Goal: Information Seeking & Learning: Check status

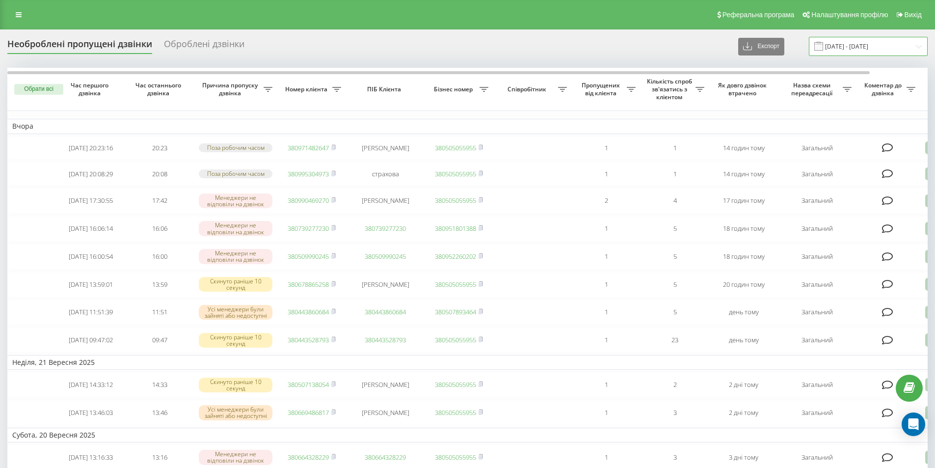
click at [879, 44] on input "20.09.2025 - 22.09.2025" at bounding box center [868, 46] width 119 height 19
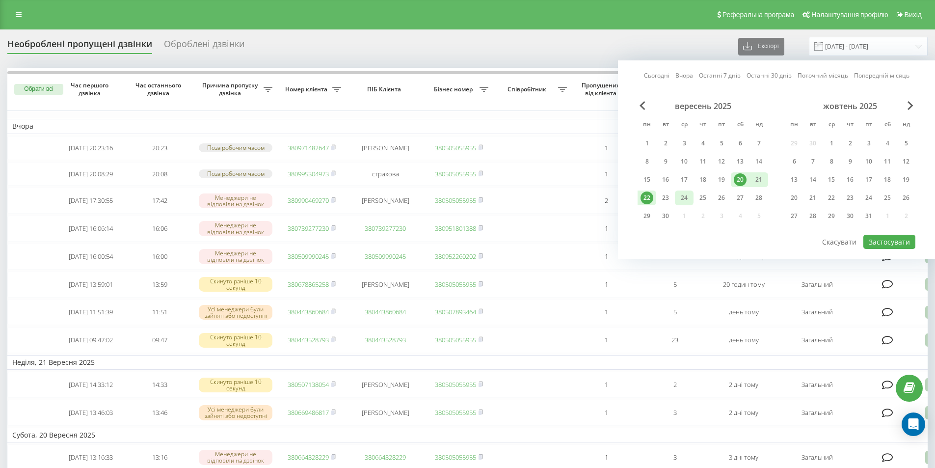
click at [673, 198] on div "23" at bounding box center [665, 198] width 19 height 15
click at [876, 237] on button "Застосувати" at bounding box center [890, 242] width 52 height 14
type input "23.09.2025 - 23.09.2025"
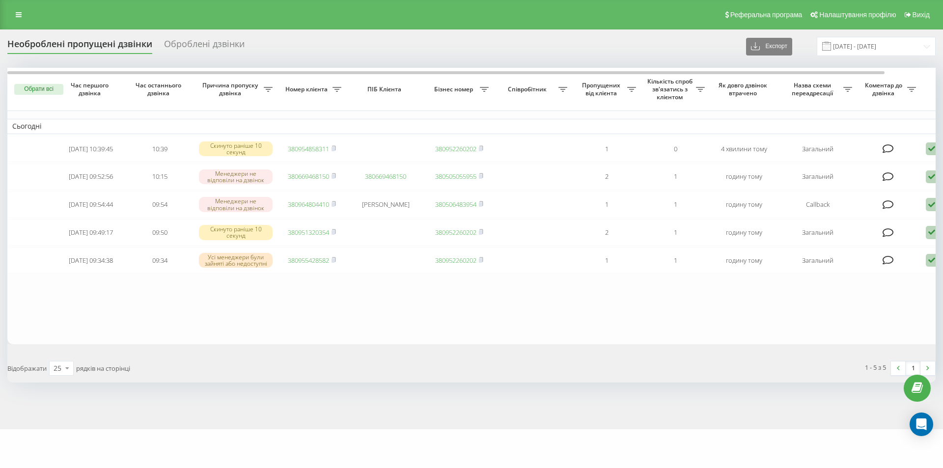
drag, startPoint x: 101, startPoint y: 20, endPoint x: 84, endPoint y: 12, distance: 18.7
click at [101, 20] on div "Реферальна програма Налаштування профілю Вихід" at bounding box center [471, 14] width 943 height 29
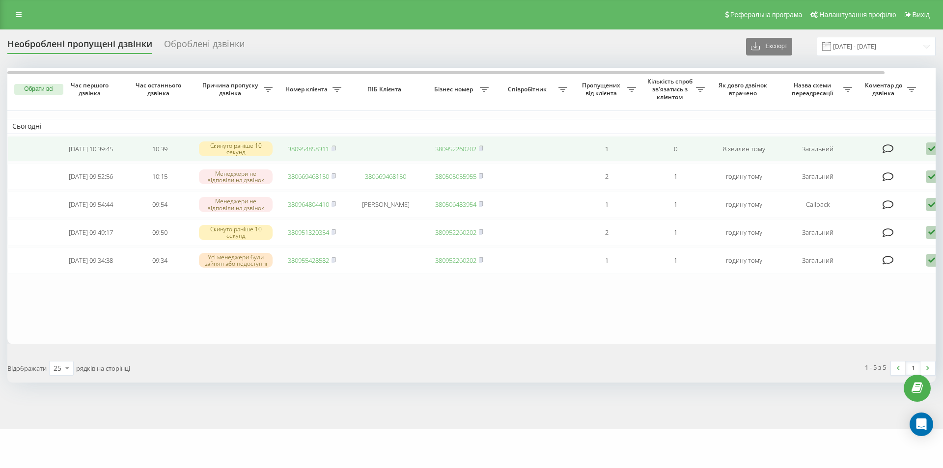
click at [316, 151] on link "380954858311" at bounding box center [308, 148] width 41 height 9
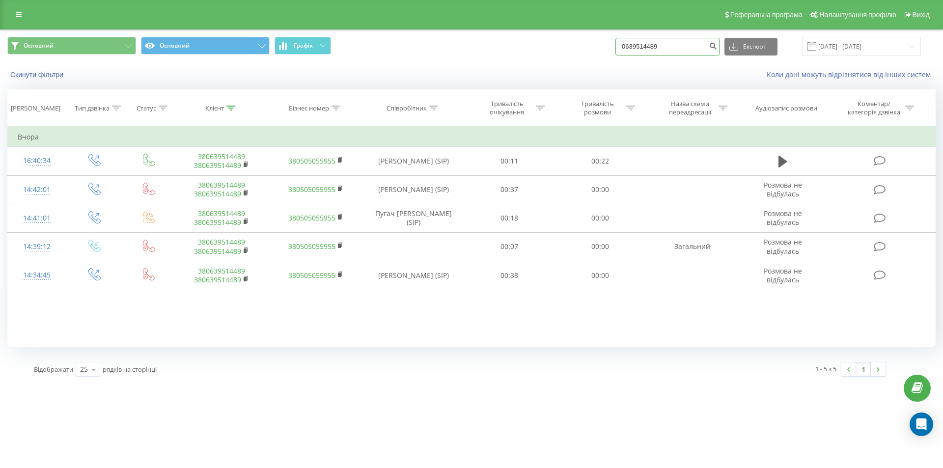
click at [656, 44] on input "0639514489" at bounding box center [667, 47] width 104 height 18
paste input "+38(096)108-36-24"
drag, startPoint x: 642, startPoint y: 46, endPoint x: 621, endPoint y: 47, distance: 21.7
click at [621, 47] on div "Основний Основний Графік +38(096)108-36-24 Експорт .csv .xls .xlsx 22.06.2025 -…" at bounding box center [471, 46] width 928 height 19
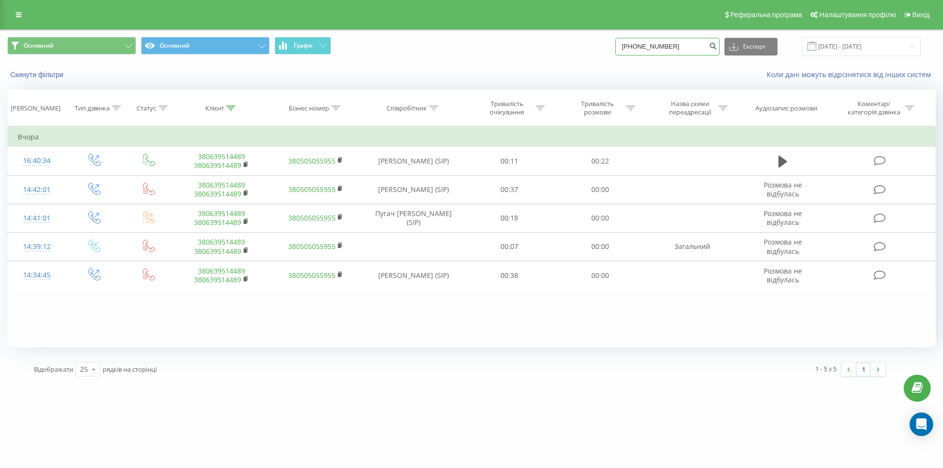
type input "(096)108-36-24"
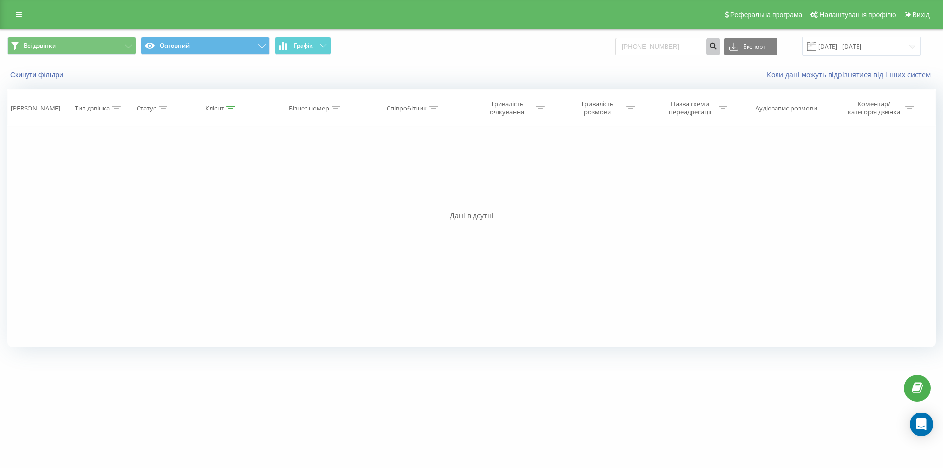
click at [717, 44] on icon "submit" at bounding box center [712, 45] width 8 height 6
click at [646, 48] on input "096)[PHONE_NUMBER]" at bounding box center [667, 47] width 104 height 18
click at [656, 45] on input "096108-36-24" at bounding box center [667, 47] width 104 height 18
click at [664, 45] on input "09610836-24" at bounding box center [667, 47] width 104 height 18
click at [662, 45] on input "09610836-24" at bounding box center [667, 47] width 104 height 18
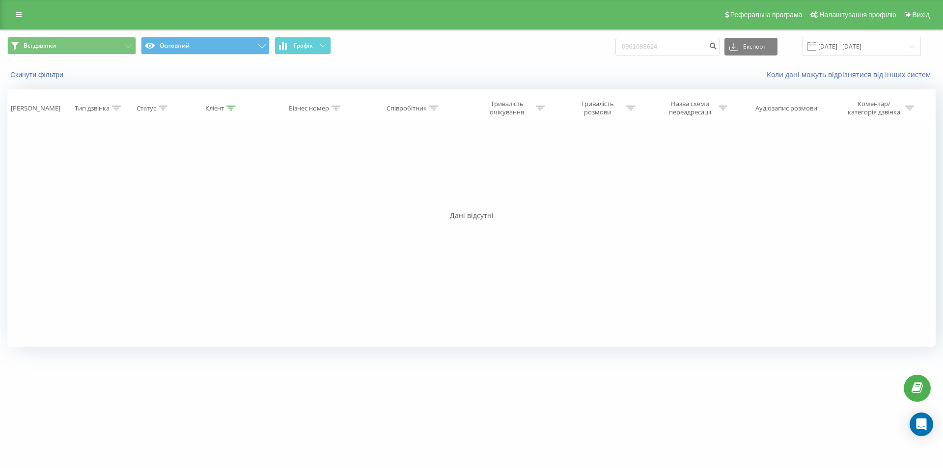
type input "0961083624"
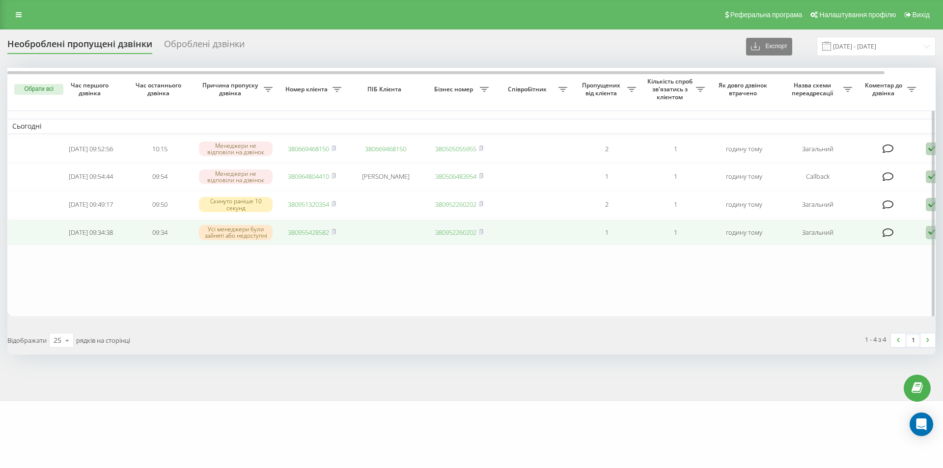
click at [309, 237] on link "380955428582" at bounding box center [308, 232] width 41 height 9
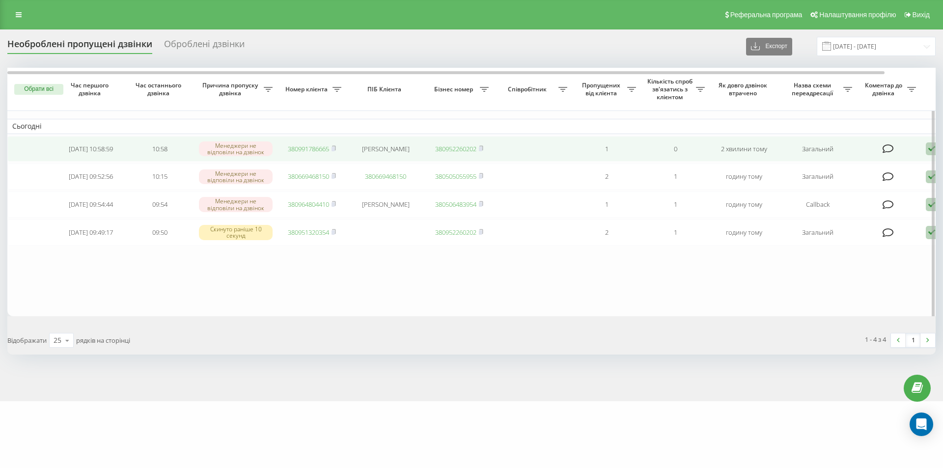
click at [301, 144] on td "380991786665" at bounding box center [311, 149] width 69 height 26
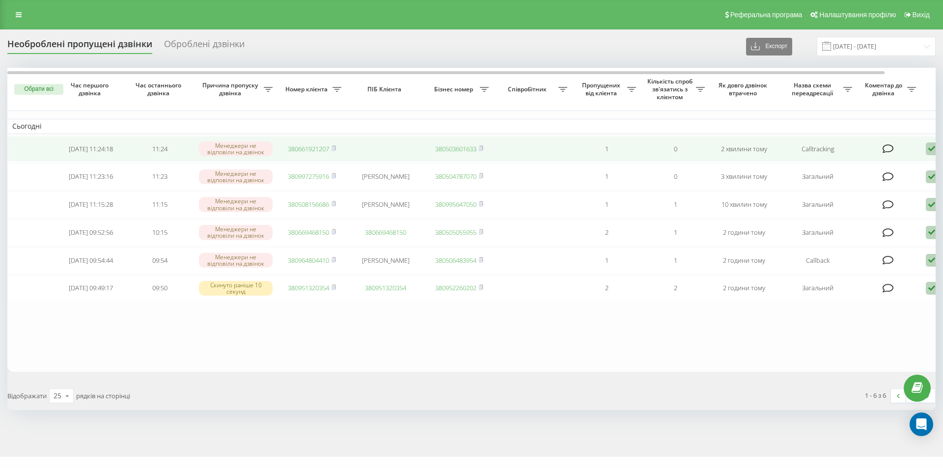
click at [316, 147] on link "380661921207" at bounding box center [308, 148] width 41 height 9
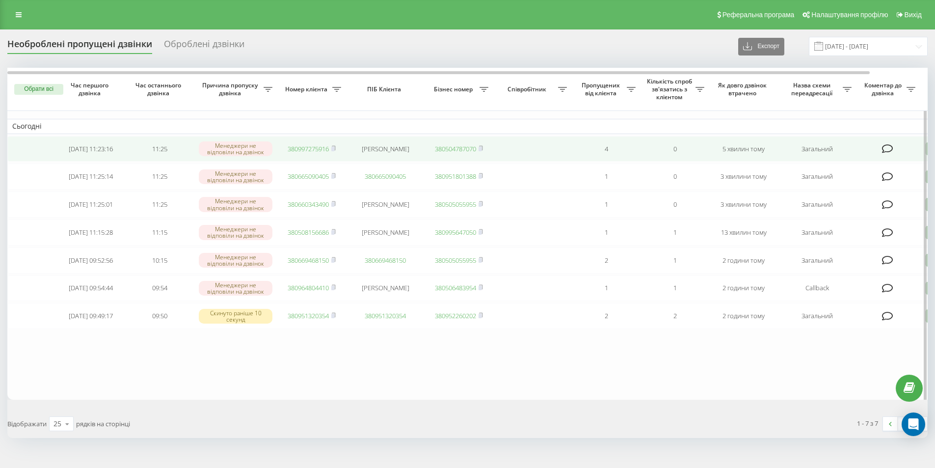
click at [312, 150] on link "380997275916" at bounding box center [308, 148] width 41 height 9
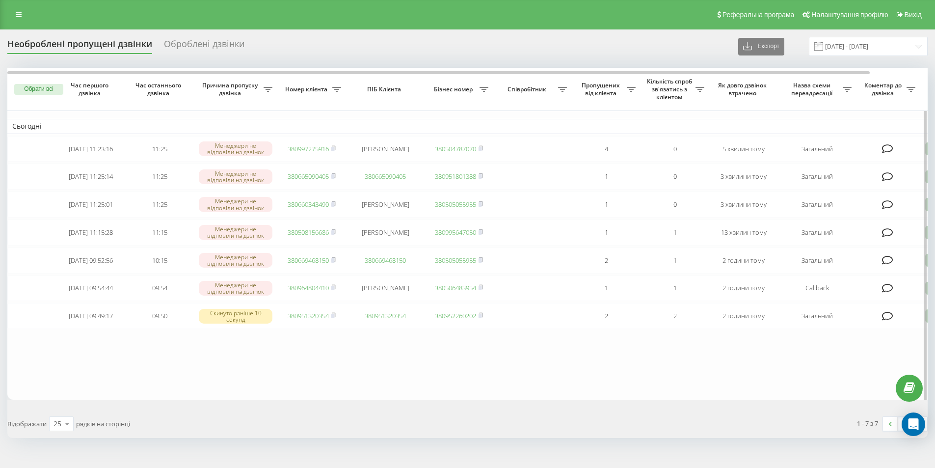
click at [112, 377] on table "Сьогодні [DATE] 11:23:16 11:25 Менеджери не відповіли на дзвінок 380997275916 […" at bounding box center [498, 234] width 982 height 332
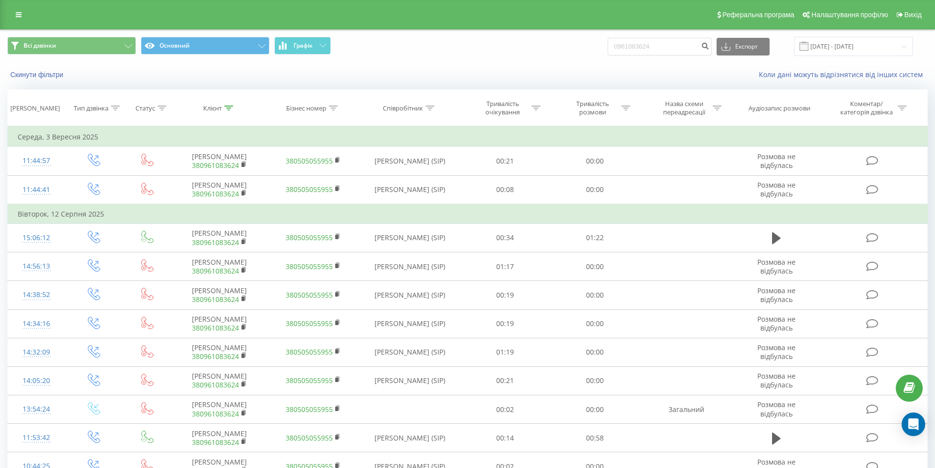
click at [30, 12] on div "Реферальна програма Налаштування профілю Вихід" at bounding box center [467, 14] width 935 height 29
click at [24, 13] on link at bounding box center [19, 15] width 18 height 14
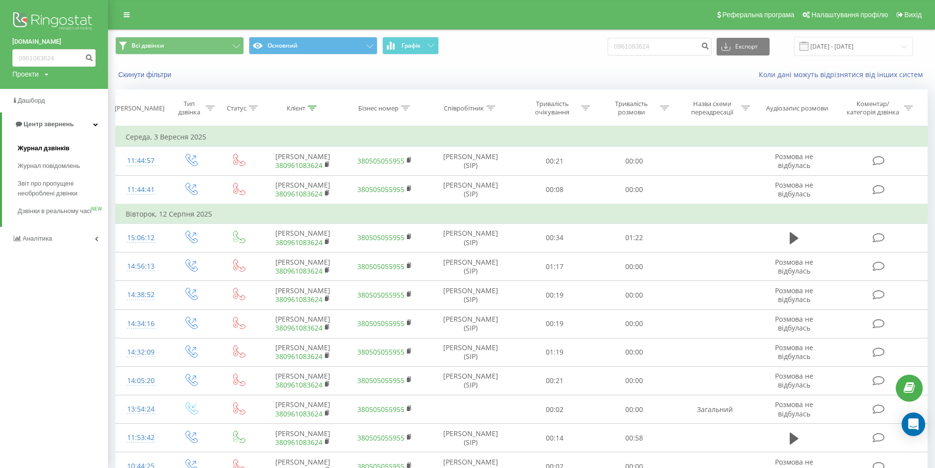
click at [68, 152] on span "Журнал дзвінків" at bounding box center [44, 148] width 52 height 10
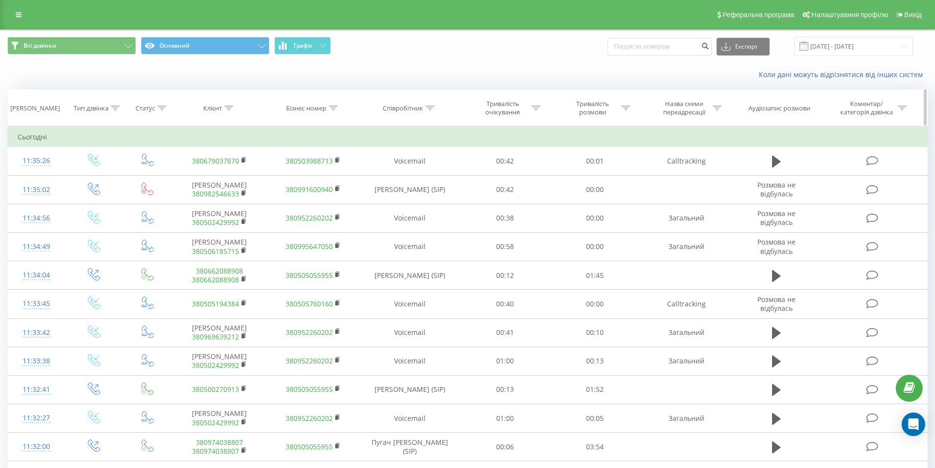
click at [422, 108] on div "Співробітник" at bounding box center [403, 108] width 40 height 8
click at [412, 172] on input "text" at bounding box center [410, 178] width 86 height 17
type input "продан"
click at [425, 195] on span "OK" at bounding box center [430, 197] width 27 height 15
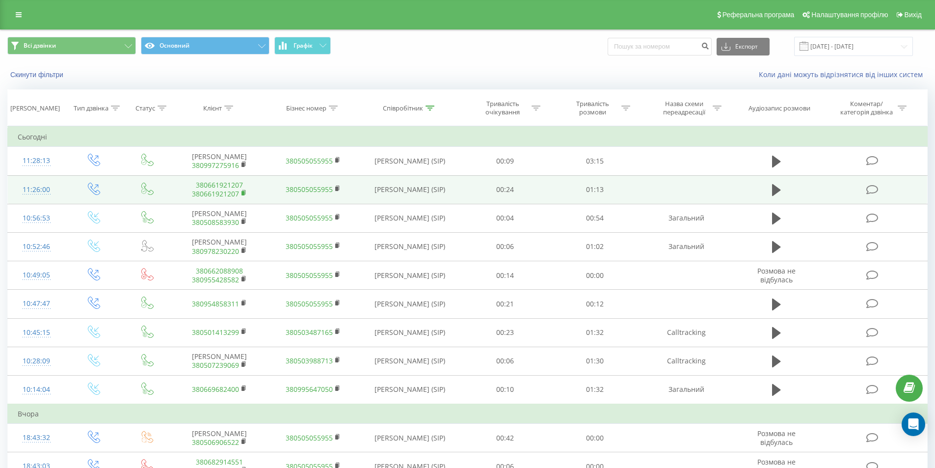
click at [242, 191] on icon at bounding box center [244, 193] width 5 height 7
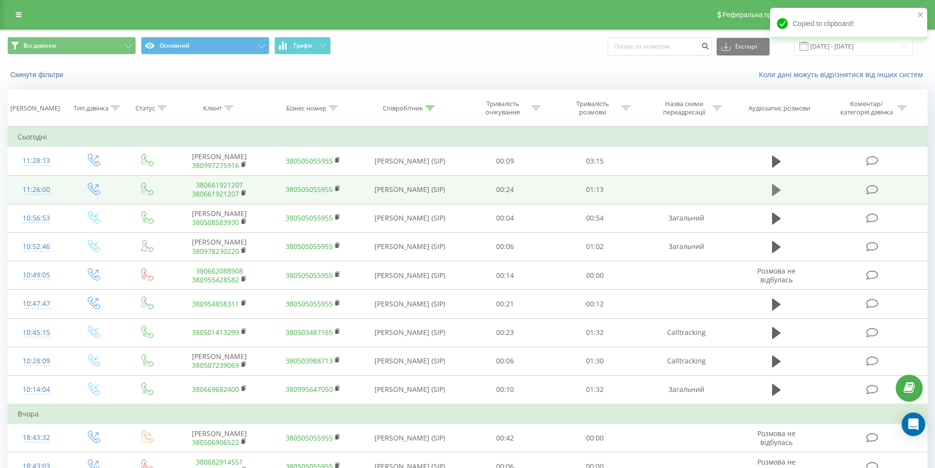
click at [773, 186] on icon at bounding box center [776, 190] width 9 height 12
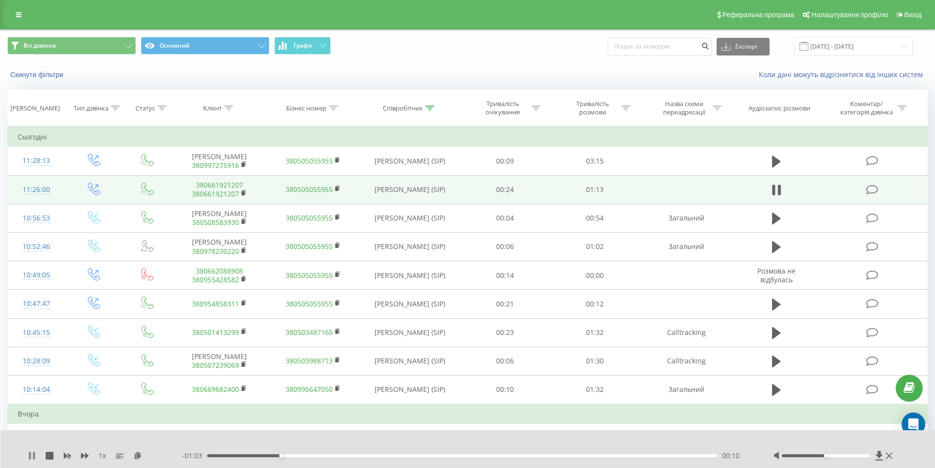
click at [29, 453] on icon at bounding box center [30, 456] width 2 height 8
click at [246, 190] on icon at bounding box center [244, 193] width 5 height 7
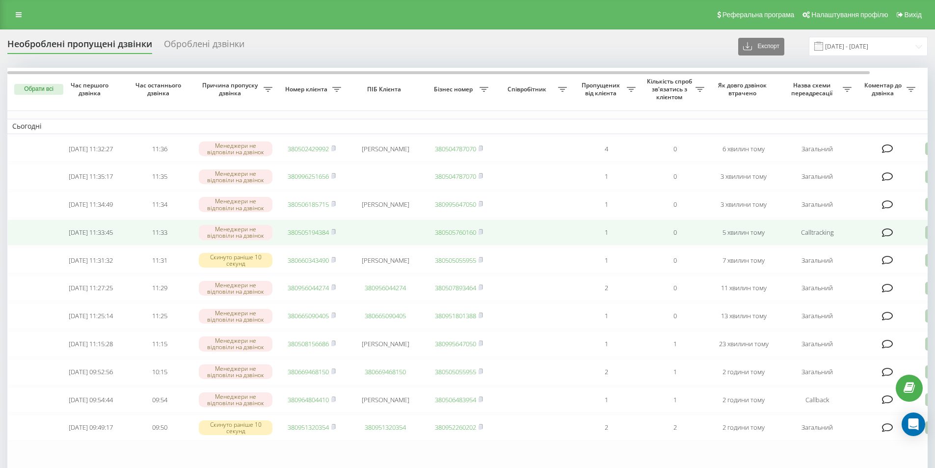
click at [308, 235] on link "380505194384" at bounding box center [308, 232] width 41 height 9
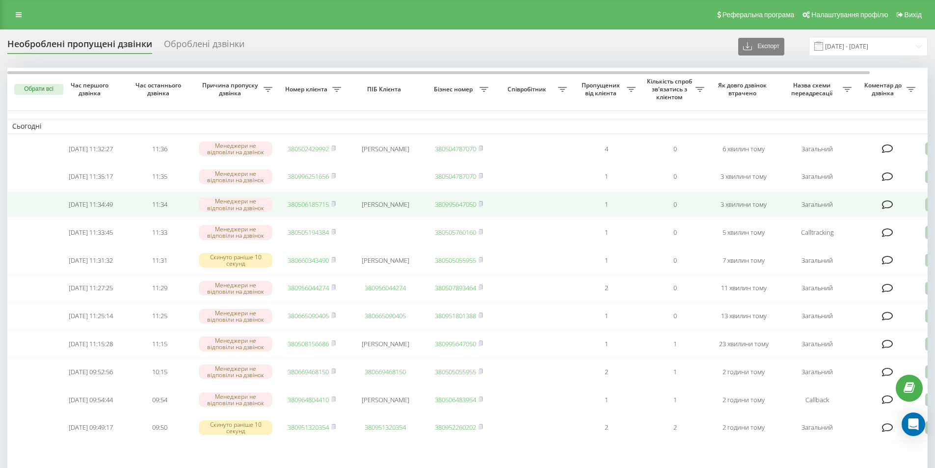
click at [320, 204] on link "380506185715" at bounding box center [308, 204] width 41 height 9
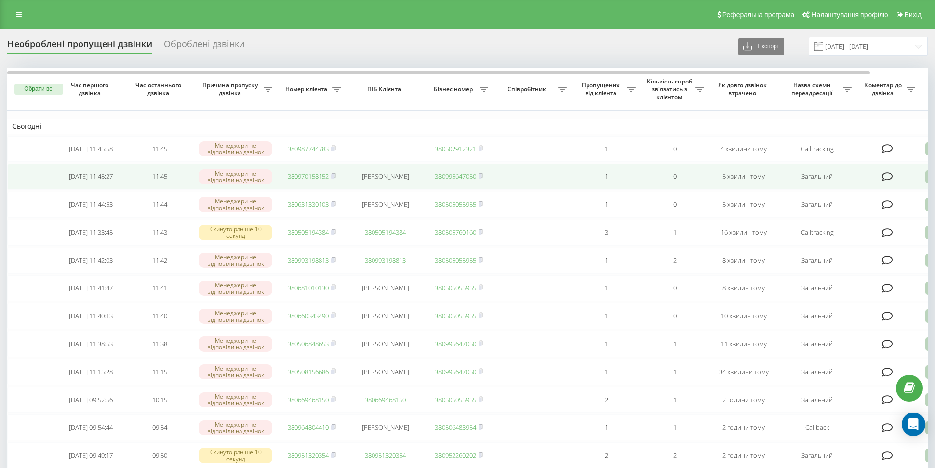
click at [309, 175] on link "380970158152" at bounding box center [308, 176] width 41 height 9
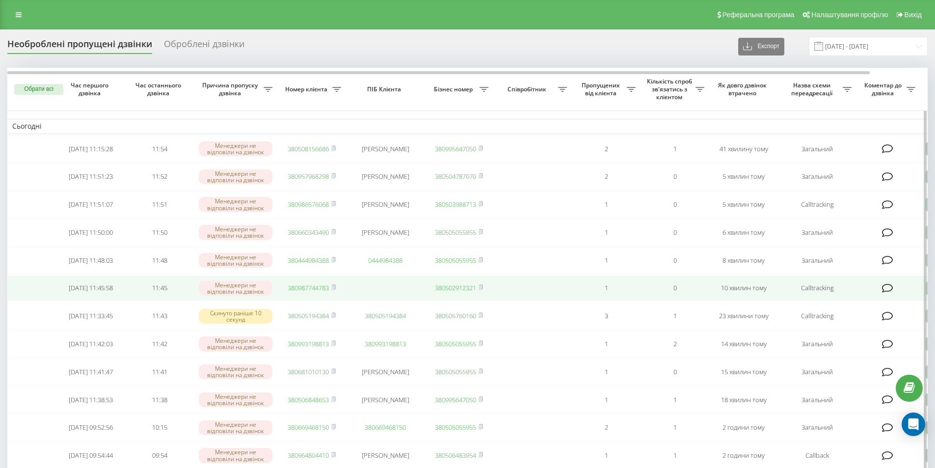
click at [316, 292] on link "380987744783" at bounding box center [308, 287] width 41 height 9
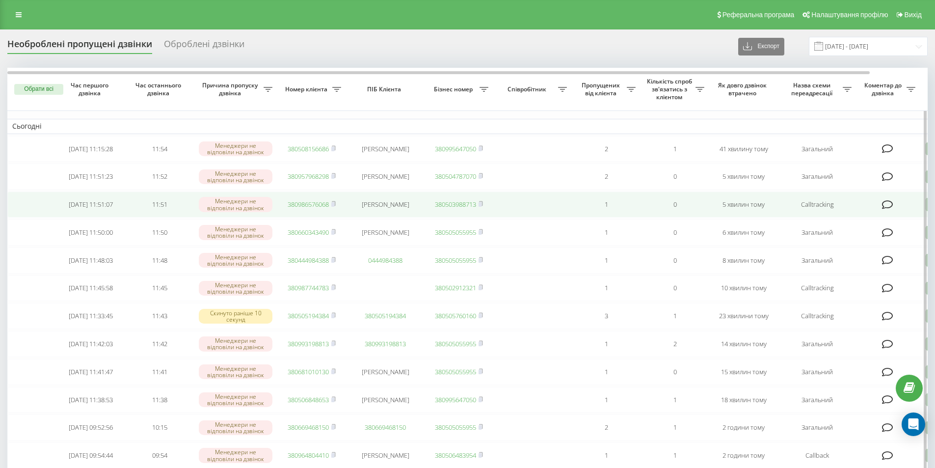
click at [316, 209] on link "380986576068" at bounding box center [308, 204] width 41 height 9
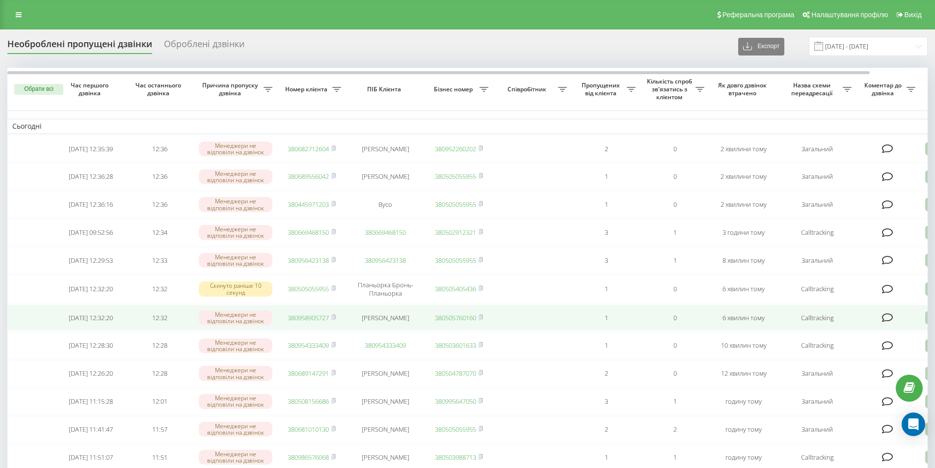
click at [314, 322] on link "380958905727" at bounding box center [308, 317] width 41 height 9
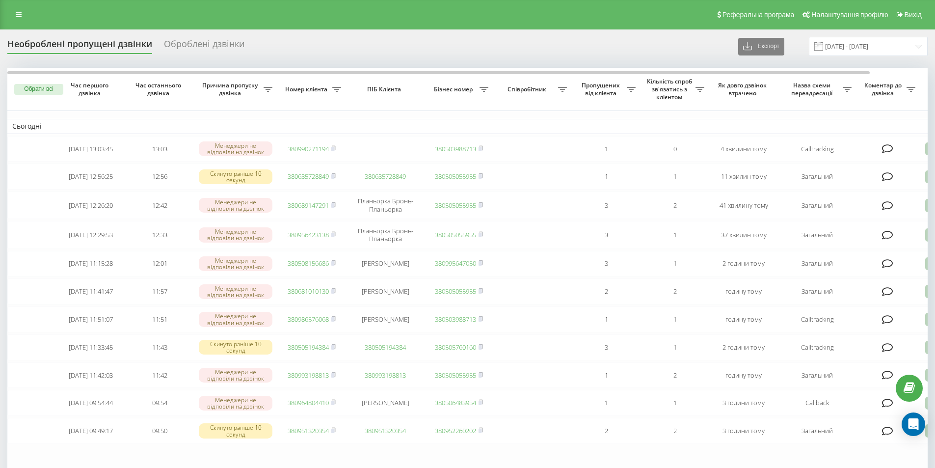
click at [307, 23] on div "Реферальна програма Налаштування профілю Вихід" at bounding box center [467, 14] width 935 height 29
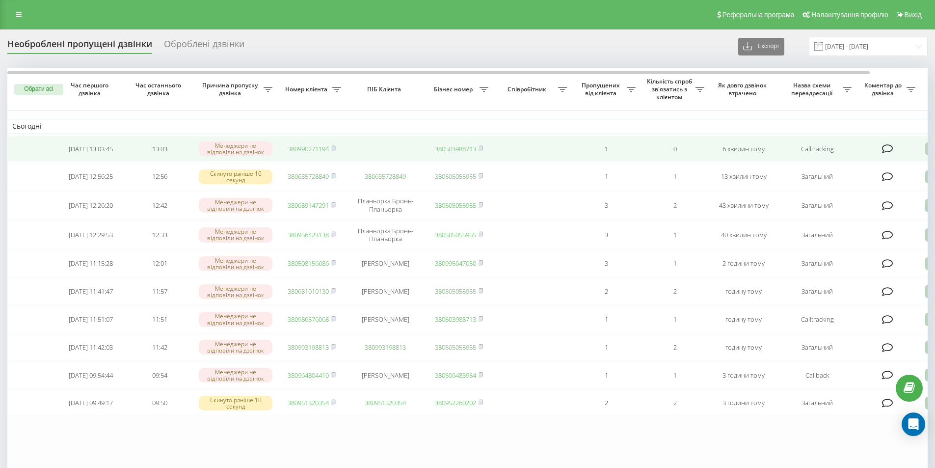
click at [301, 152] on link "380990271194" at bounding box center [308, 148] width 41 height 9
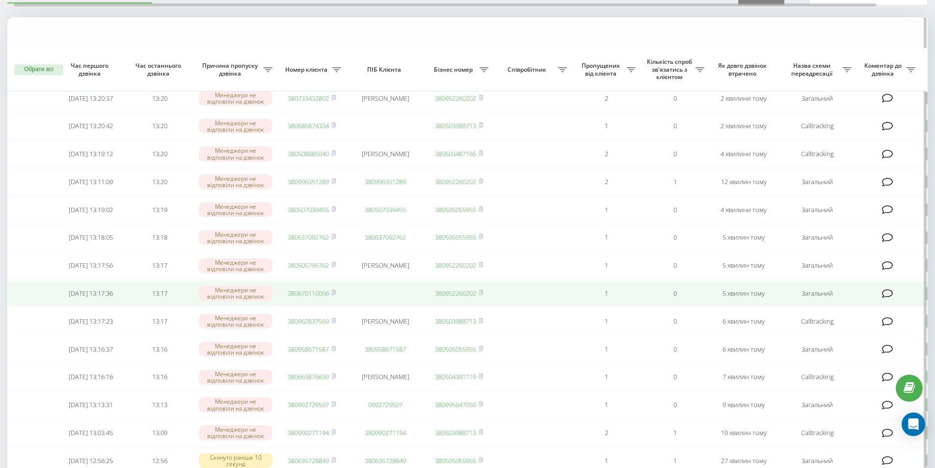
scroll to position [98, 0]
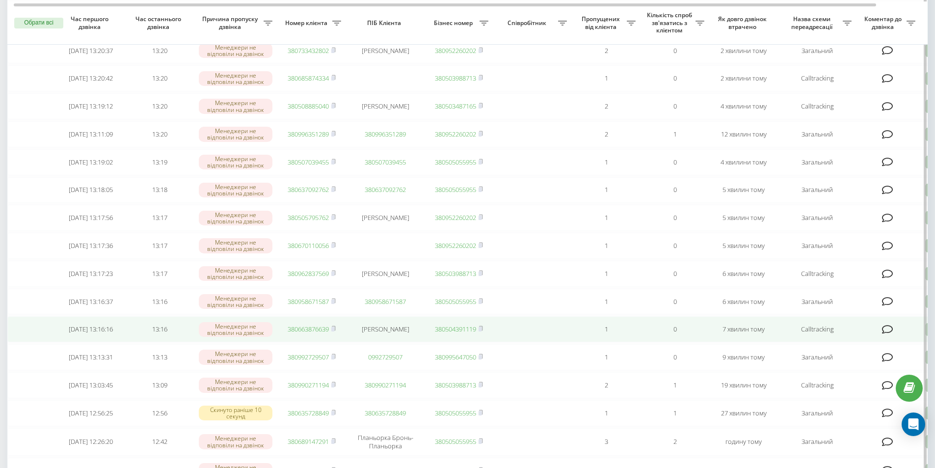
click at [295, 333] on link "380663876639" at bounding box center [308, 329] width 41 height 9
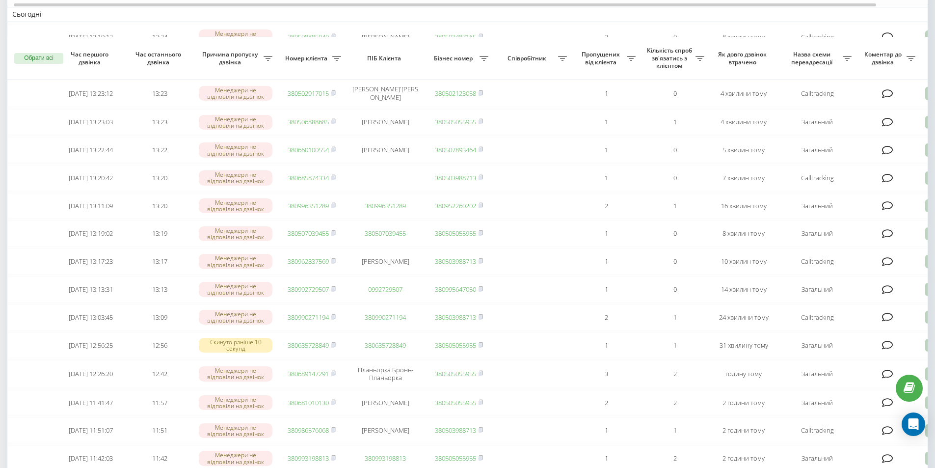
scroll to position [98, 0]
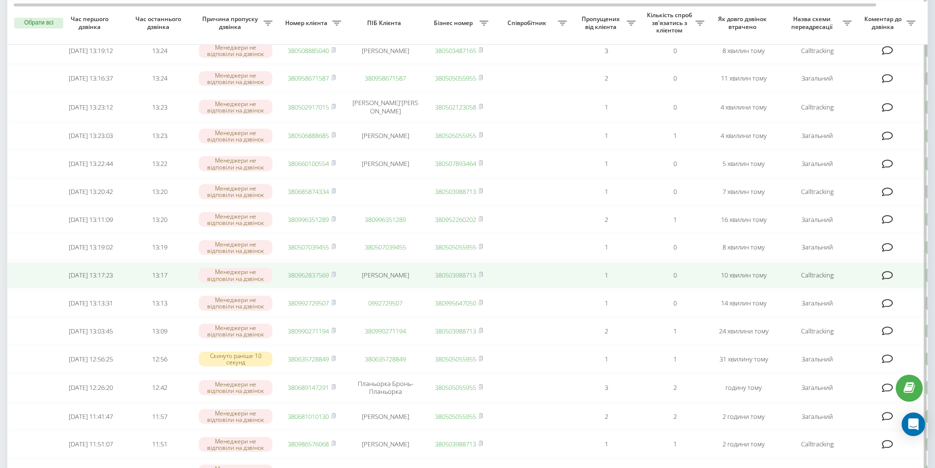
click at [301, 279] on link "380962837569" at bounding box center [308, 275] width 41 height 9
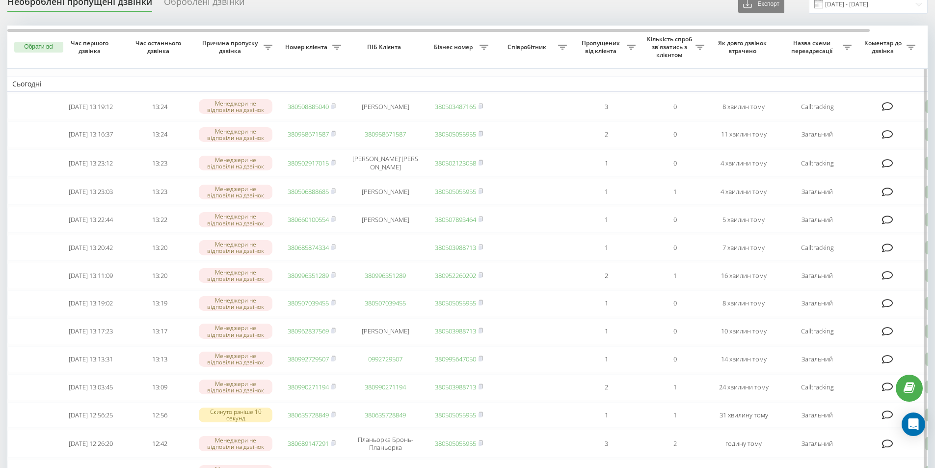
scroll to position [0, 0]
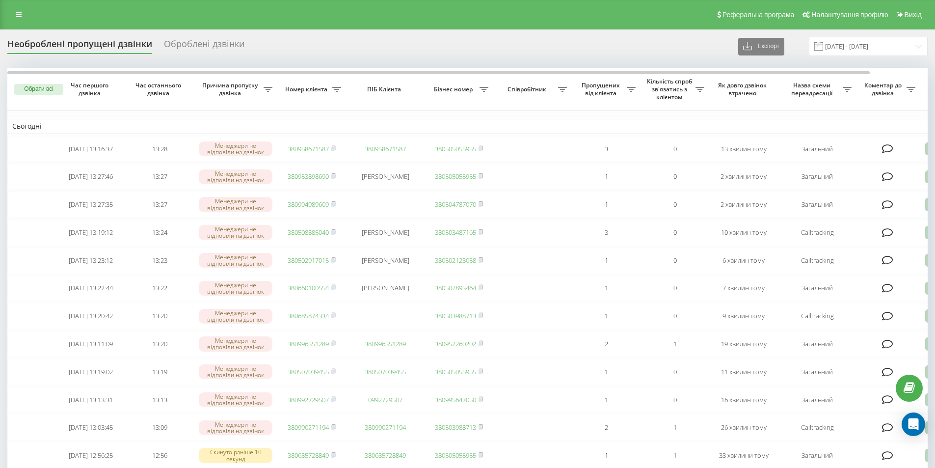
click at [284, 6] on div "Реферальна програма Налаштування профілю Вихід" at bounding box center [467, 14] width 935 height 29
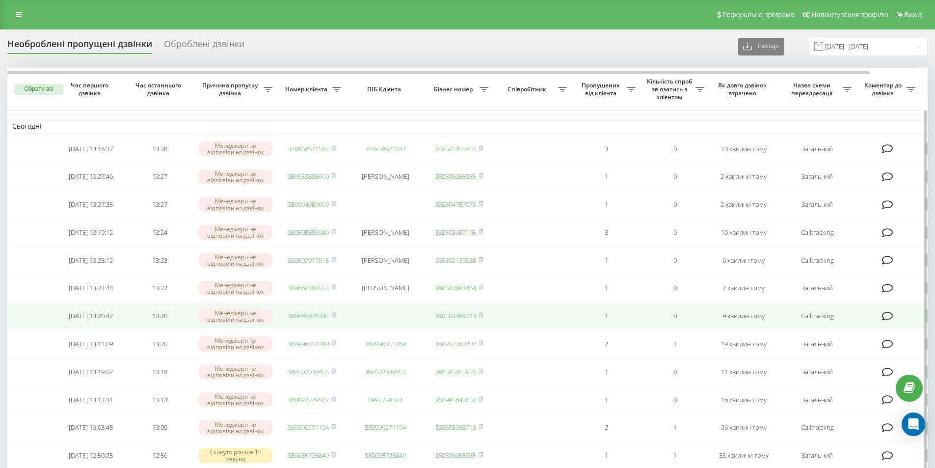
click at [317, 320] on link "380685874334" at bounding box center [308, 315] width 41 height 9
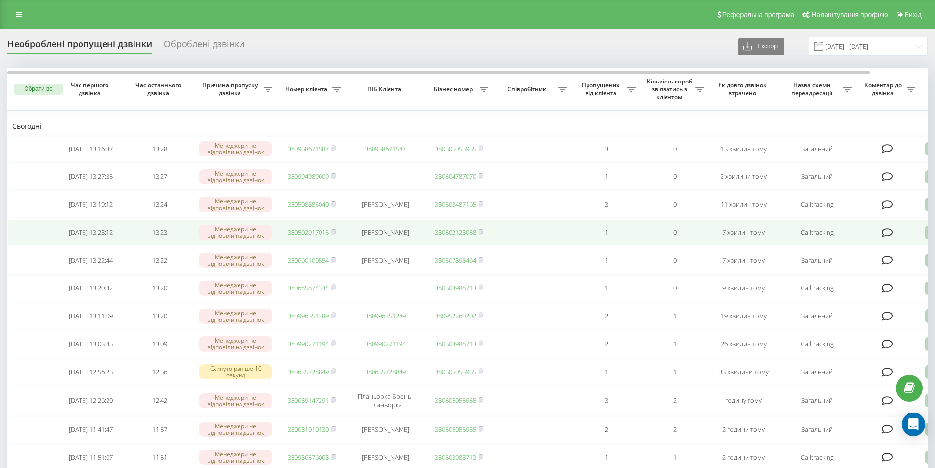
click at [306, 237] on link "380502917015" at bounding box center [308, 232] width 41 height 9
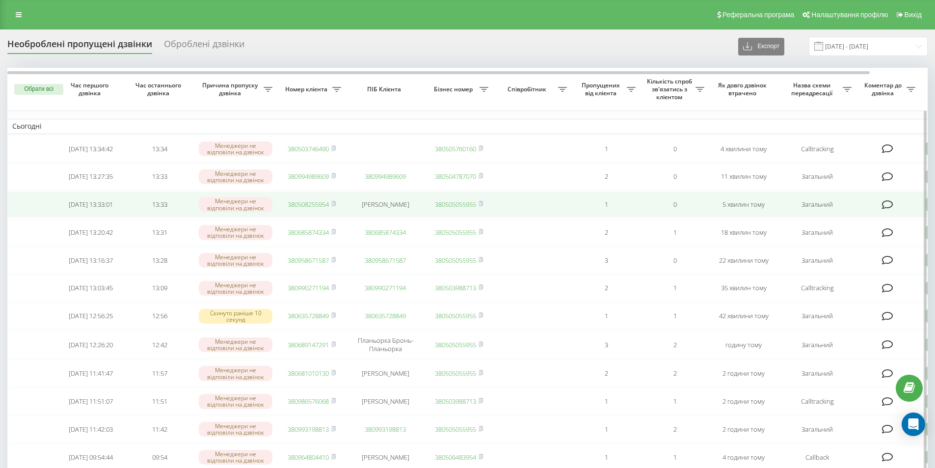
click at [313, 209] on link "380508255954" at bounding box center [308, 204] width 41 height 9
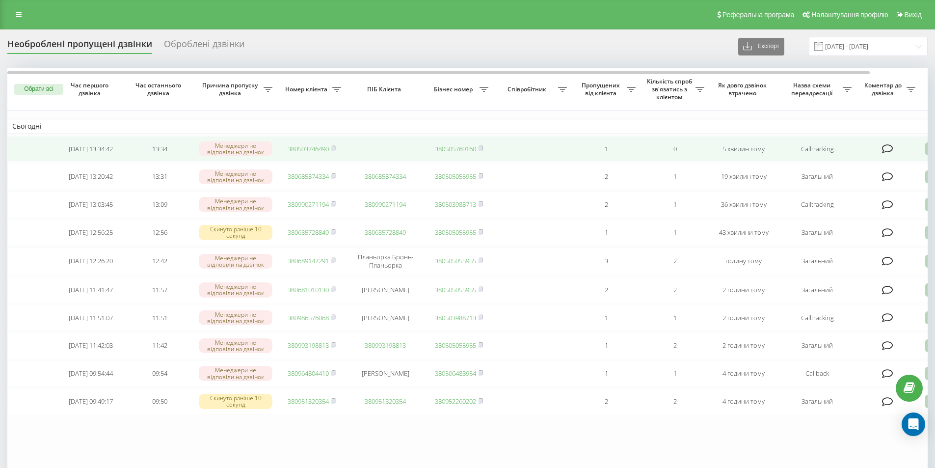
click at [320, 146] on link "380503746490" at bounding box center [308, 148] width 41 height 9
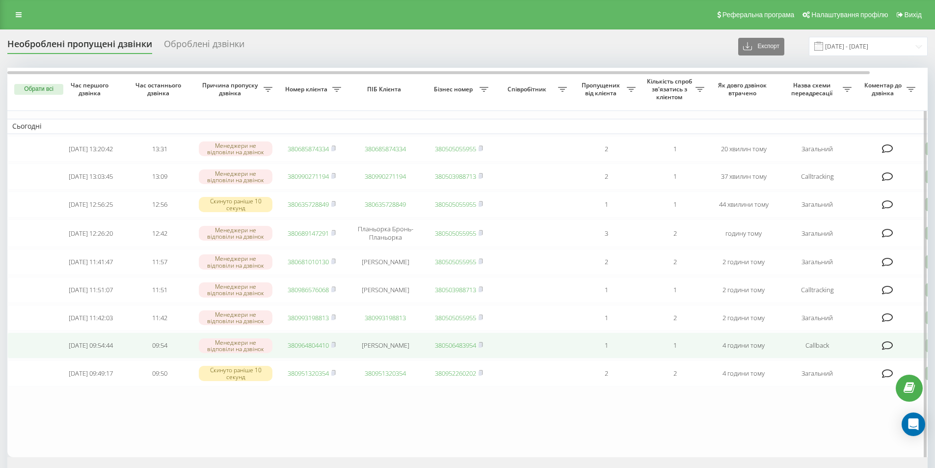
click at [312, 350] on link "380964804410" at bounding box center [308, 345] width 41 height 9
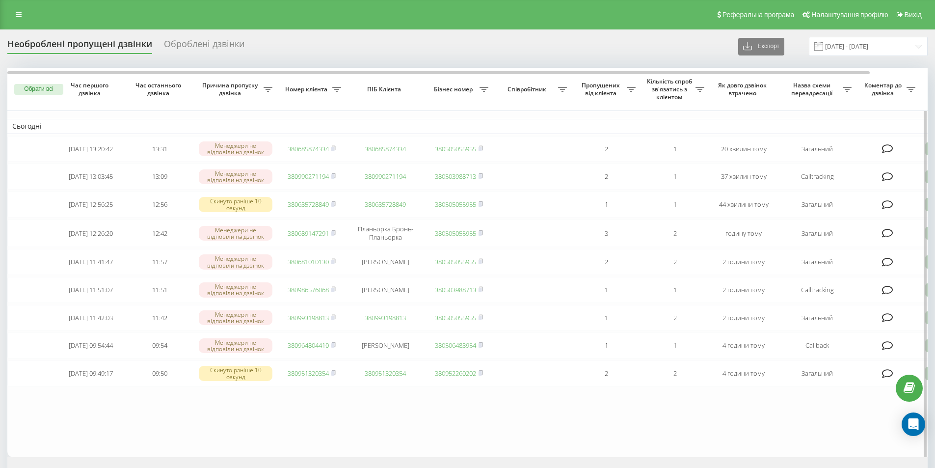
click at [295, 413] on table "Сьогодні 2025-09-23 13:20:42 13:31 Менеджери не відповіли на дзвінок 3806858743…" at bounding box center [498, 262] width 982 height 389
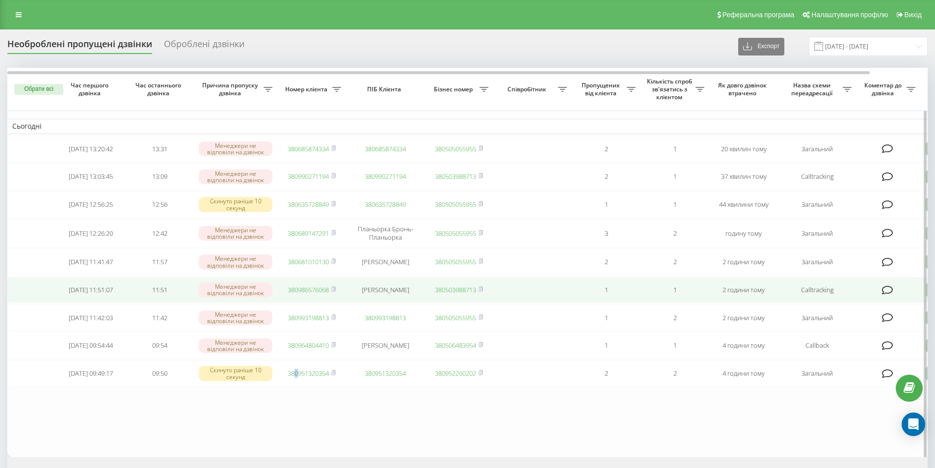
click at [291, 294] on link "380986576068" at bounding box center [308, 289] width 41 height 9
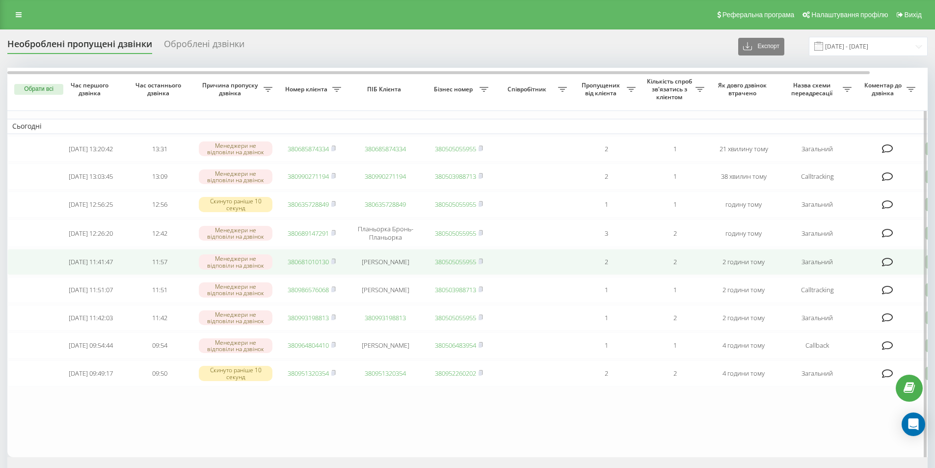
click at [321, 266] on link "380681010130" at bounding box center [308, 261] width 41 height 9
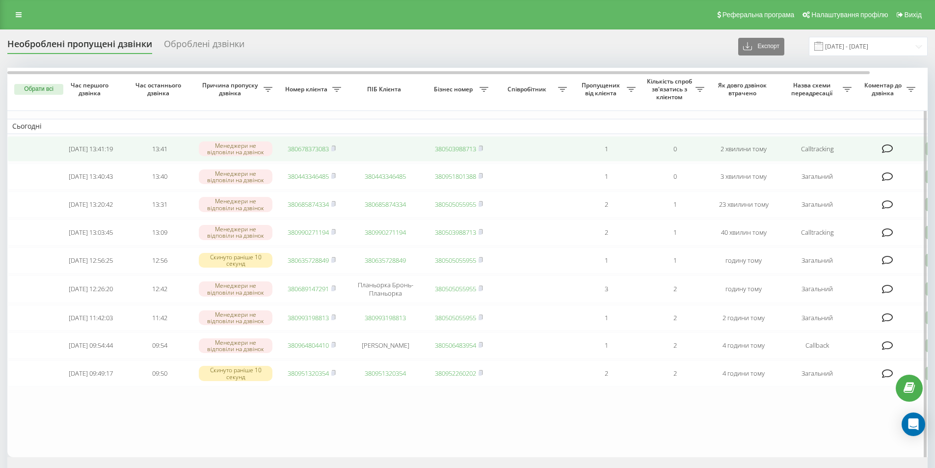
click at [308, 150] on link "380678373083" at bounding box center [308, 148] width 41 height 9
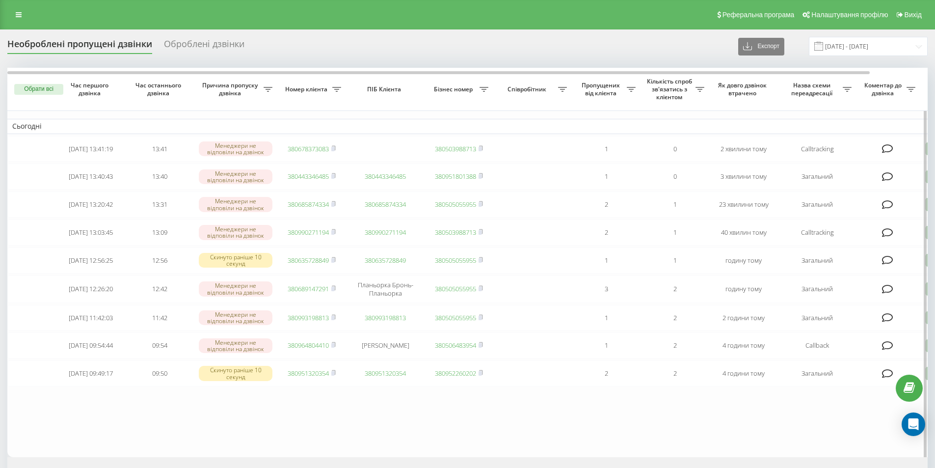
click at [363, 435] on table "Сьогодні [DATE] 13:41:19 13:41 Менеджери не відповіли на дзвінок 380678373083 3…" at bounding box center [498, 262] width 982 height 389
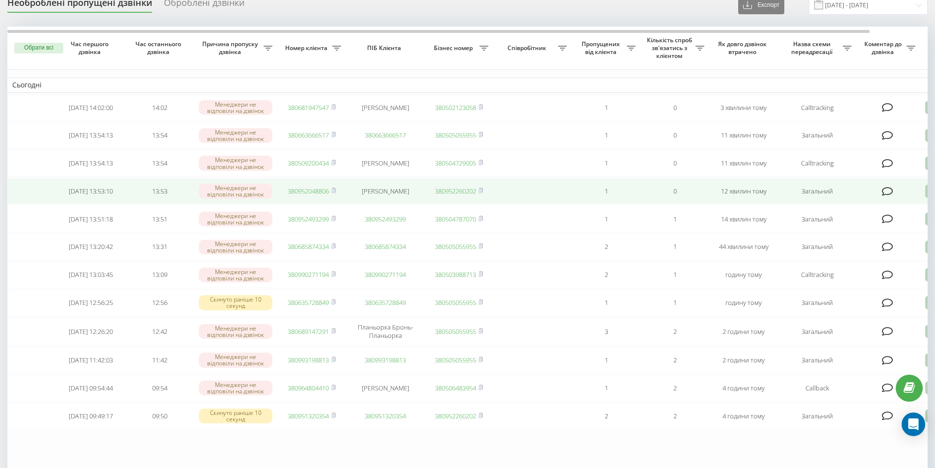
scroll to position [49, 0]
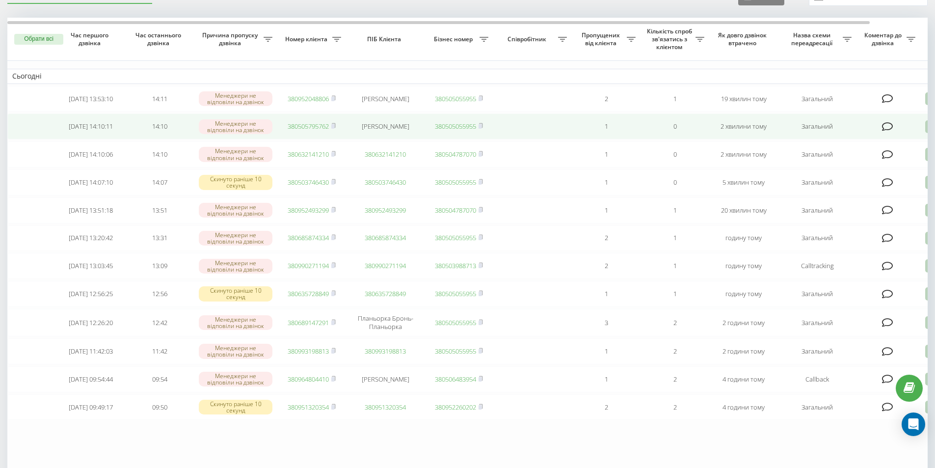
click at [313, 129] on link "380505795762" at bounding box center [308, 126] width 41 height 9
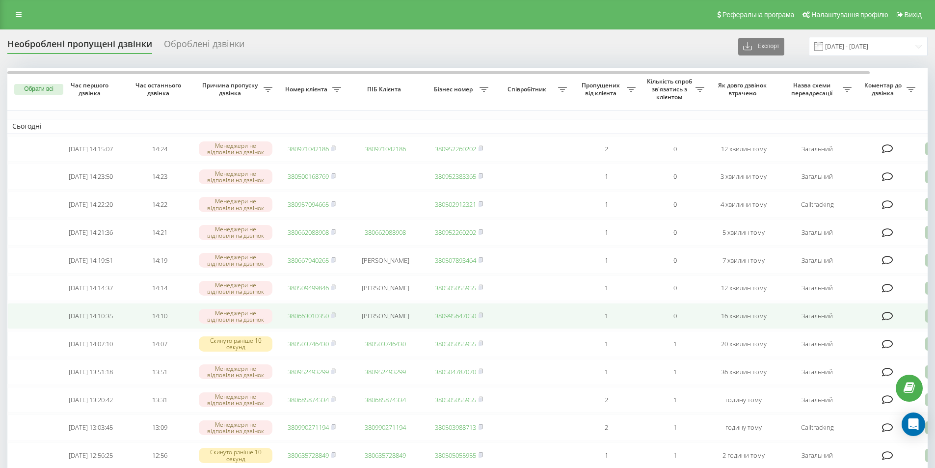
click at [314, 320] on link "380663010350" at bounding box center [308, 315] width 41 height 9
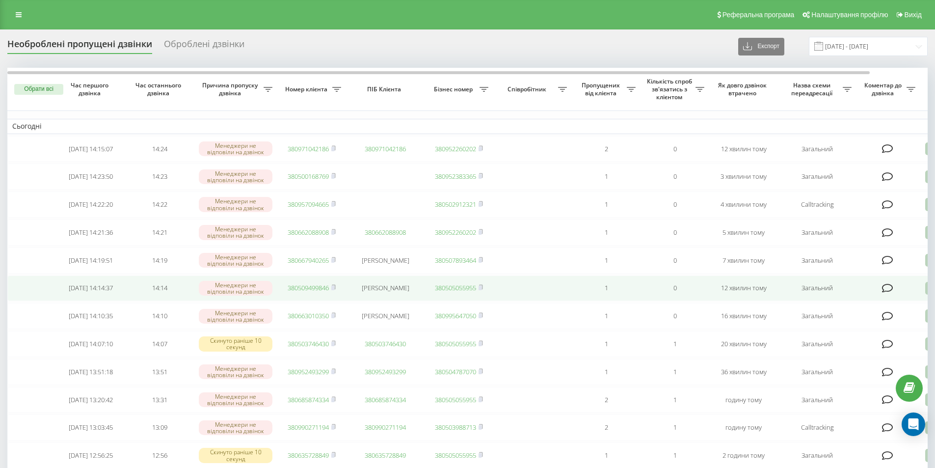
click at [318, 292] on link "380509499846" at bounding box center [308, 287] width 41 height 9
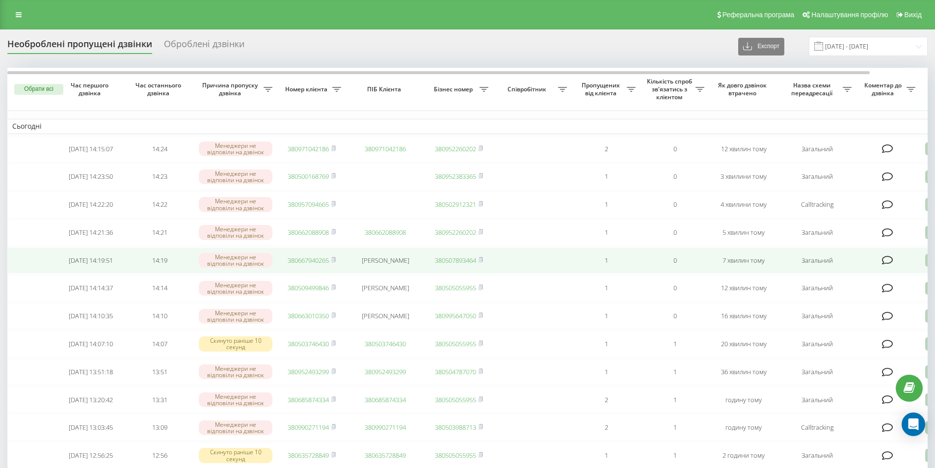
click at [314, 265] on link "380667940265" at bounding box center [308, 260] width 41 height 9
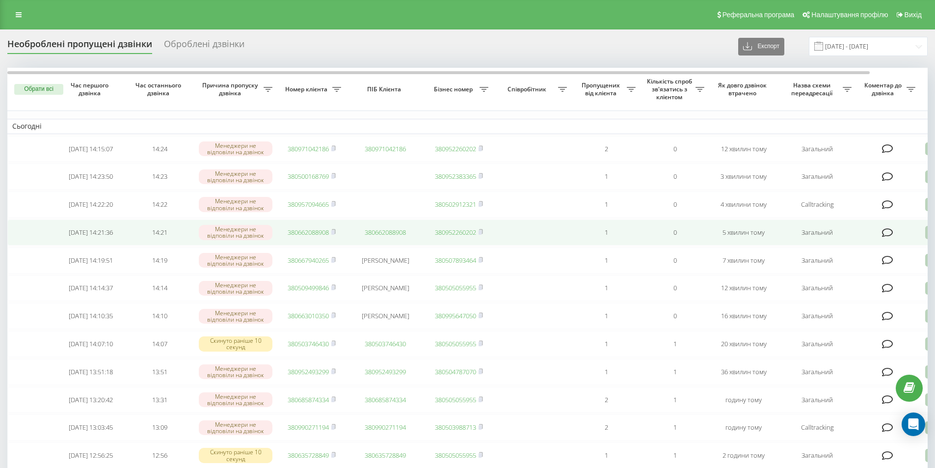
click at [318, 237] on link "380662088908" at bounding box center [308, 232] width 41 height 9
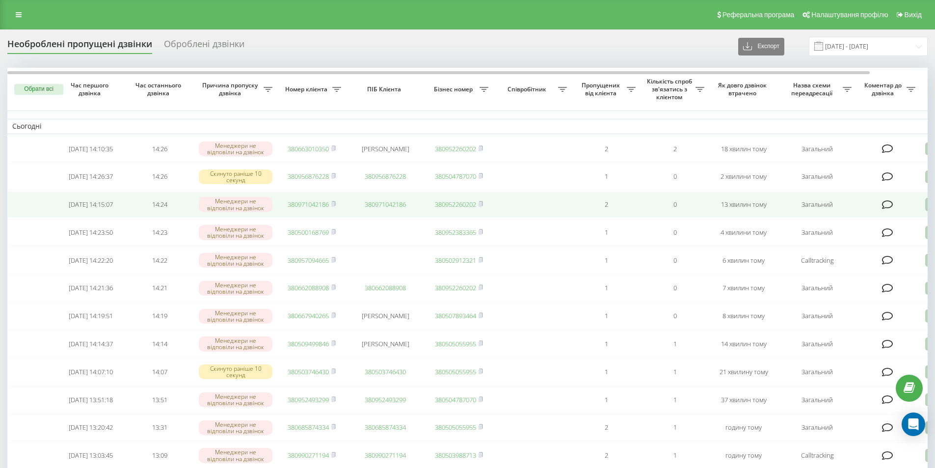
click at [307, 204] on link "380971042186" at bounding box center [308, 204] width 41 height 9
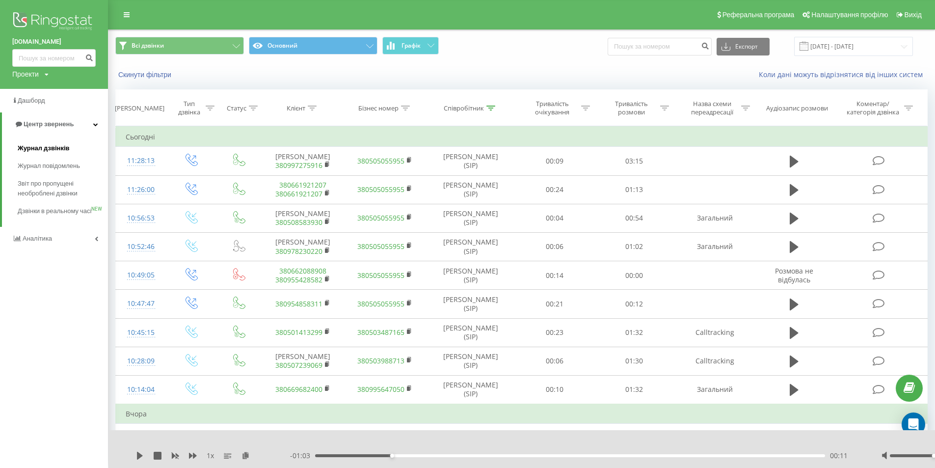
click at [56, 150] on span "Журнал дзвінків" at bounding box center [44, 148] width 52 height 10
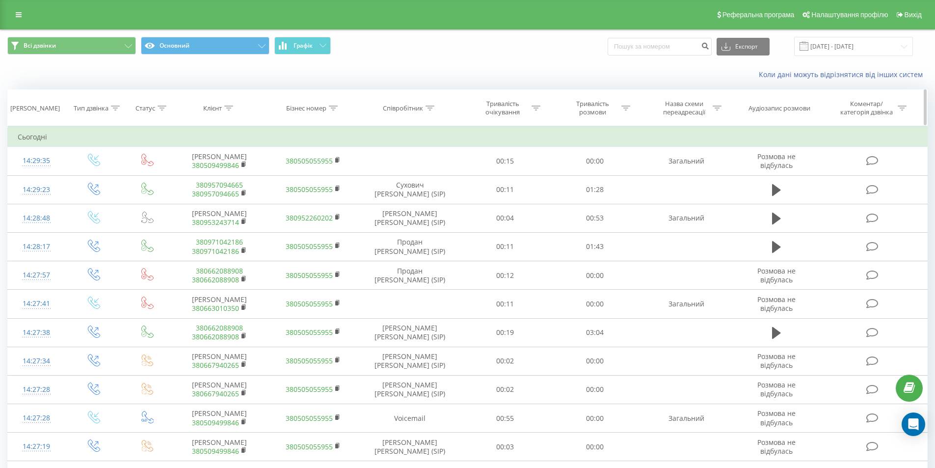
click at [434, 108] on icon at bounding box center [430, 108] width 9 height 5
click at [414, 179] on input "text" at bounding box center [410, 178] width 86 height 17
type input "продан"
click at [438, 198] on span "OK" at bounding box center [430, 197] width 27 height 15
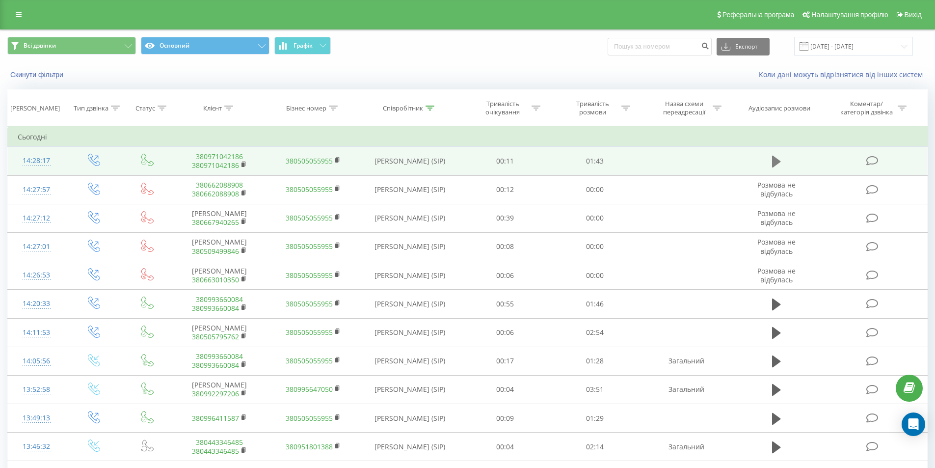
click at [776, 160] on icon at bounding box center [776, 162] width 9 height 12
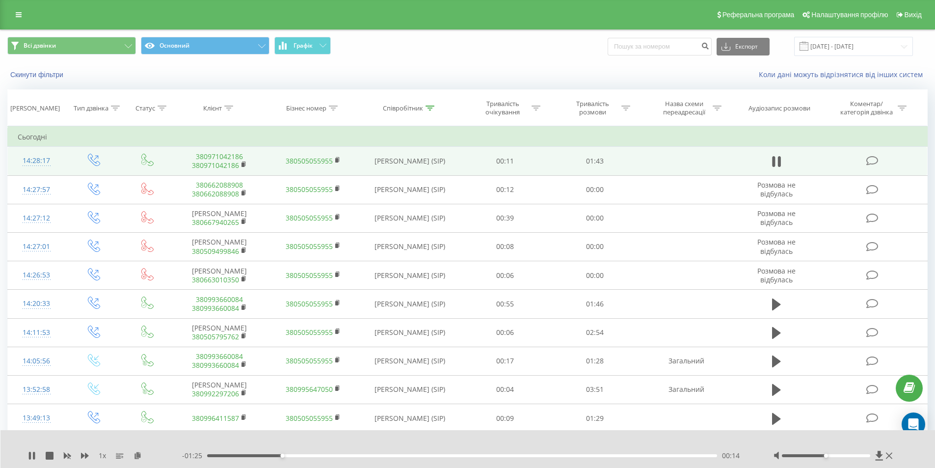
click at [29, 450] on div "1 x - 01:25 00:14 00:14" at bounding box center [467, 449] width 935 height 38
click at [31, 454] on icon at bounding box center [32, 456] width 8 height 8
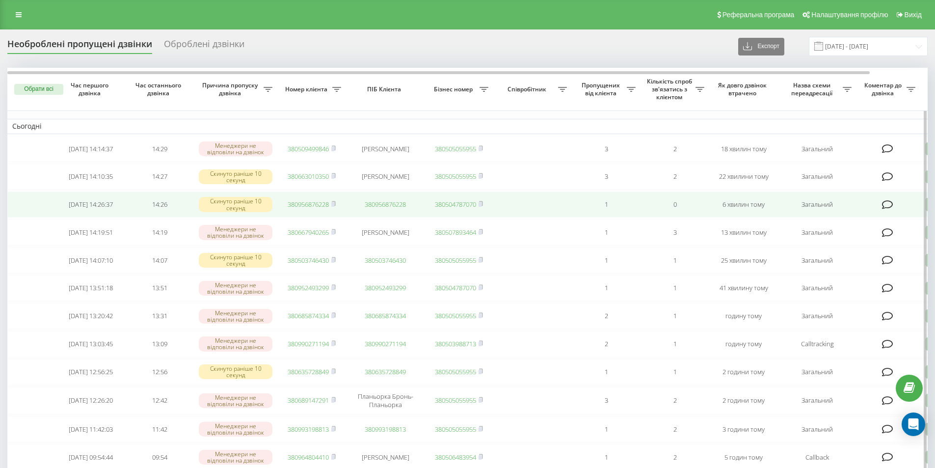
click at [286, 207] on td "380956876228" at bounding box center [311, 204] width 69 height 26
click at [310, 205] on link "380956876228" at bounding box center [308, 204] width 41 height 9
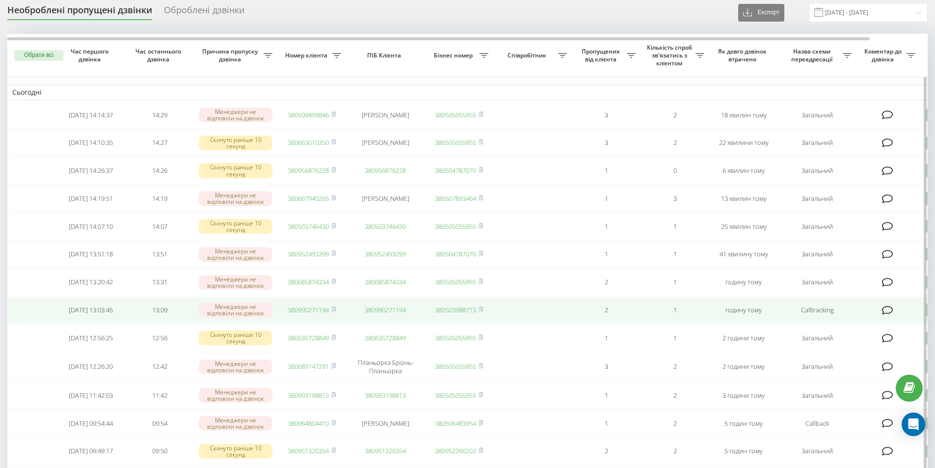
scroll to position [49, 0]
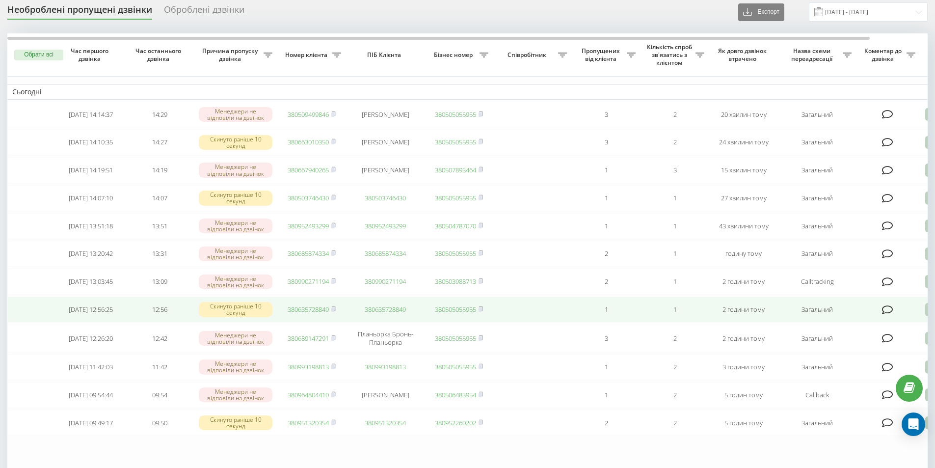
scroll to position [50, 0]
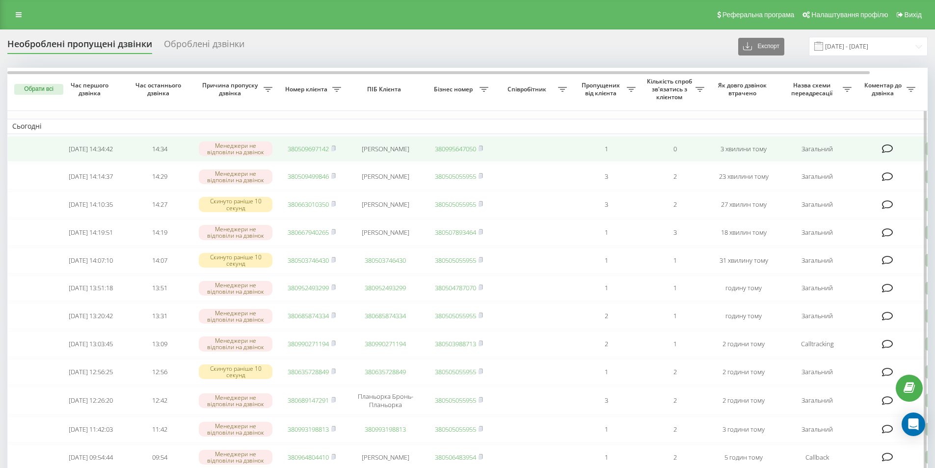
click at [307, 146] on link "380509697142" at bounding box center [308, 148] width 41 height 9
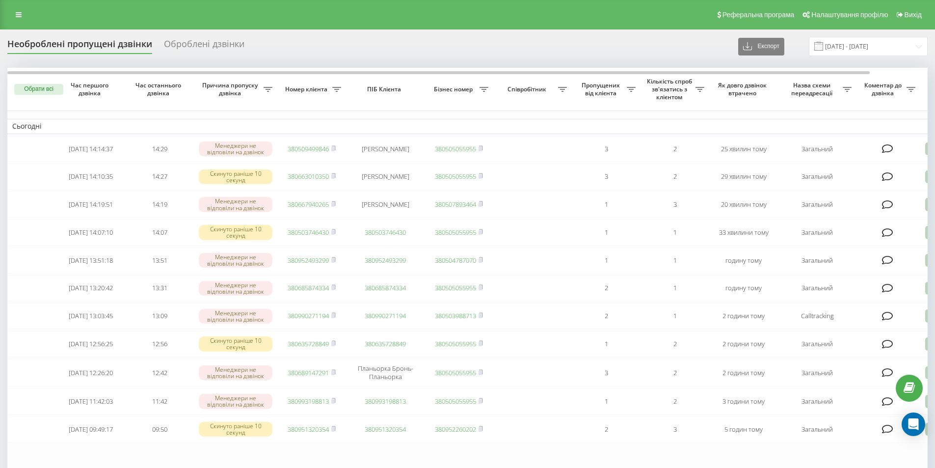
click at [258, 25] on div "Реферальна програма Налаштування профілю Вихід" at bounding box center [467, 14] width 935 height 29
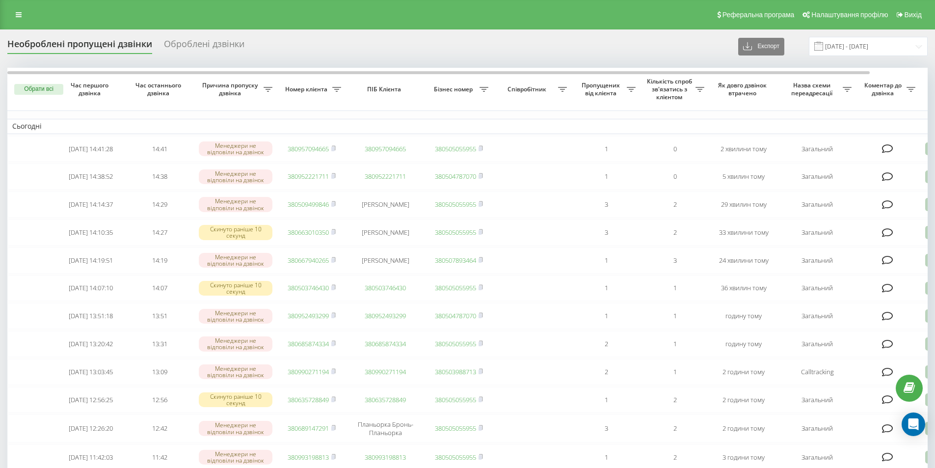
click at [246, 22] on div "Реферальна програма Налаштування профілю Вихід" at bounding box center [467, 14] width 935 height 29
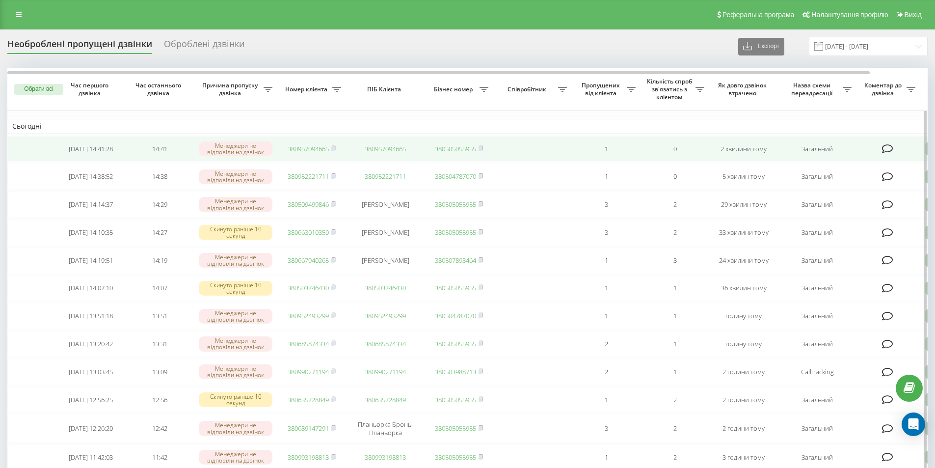
click at [290, 149] on link "380957094665" at bounding box center [308, 148] width 41 height 9
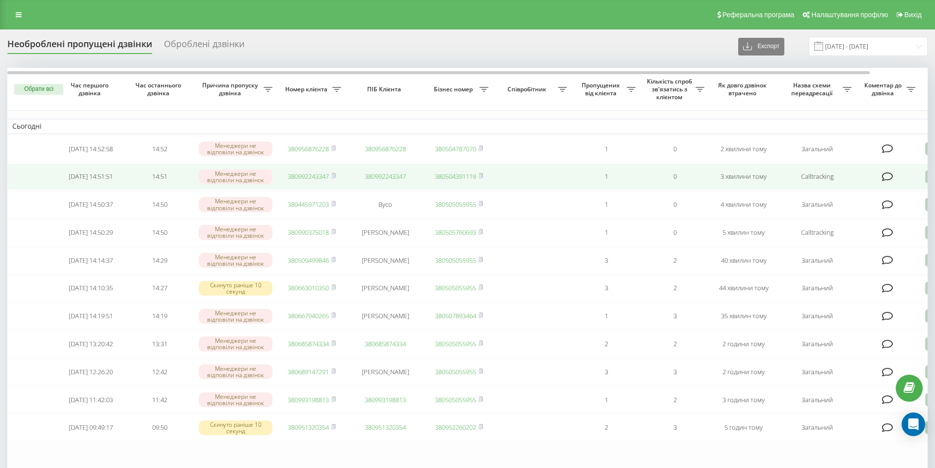
click at [302, 169] on td "380992243347" at bounding box center [311, 176] width 69 height 26
click at [304, 173] on td "380992243347" at bounding box center [311, 176] width 69 height 26
click at [296, 175] on link "380992243347" at bounding box center [308, 176] width 41 height 9
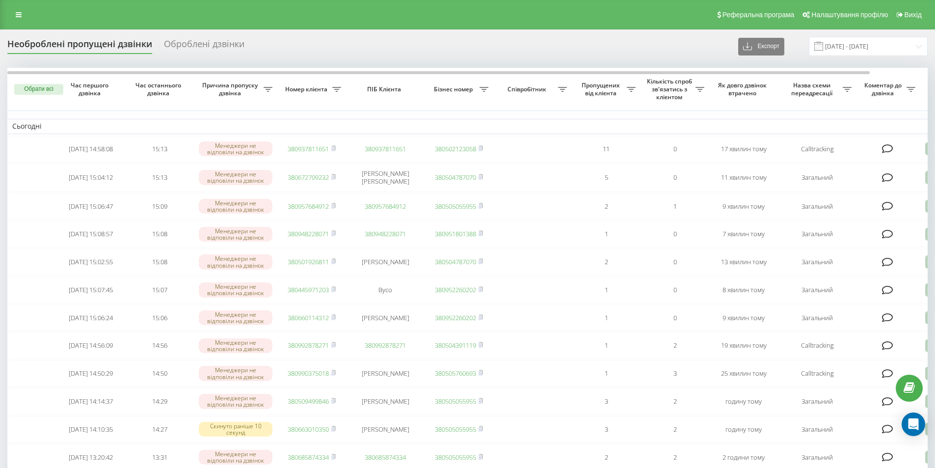
click at [328, 30] on div "Необроблені пропущені дзвінки Оброблені дзвінки Експорт .csv .xlsx [DATE] - [DA…" at bounding box center [467, 369] width 935 height 680
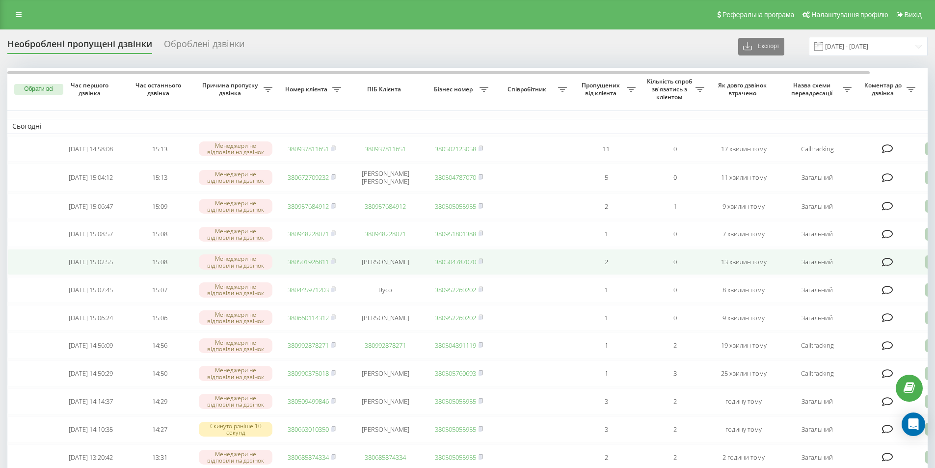
click at [312, 266] on link "380501926811" at bounding box center [308, 261] width 41 height 9
